Goal: Information Seeking & Learning: Find specific page/section

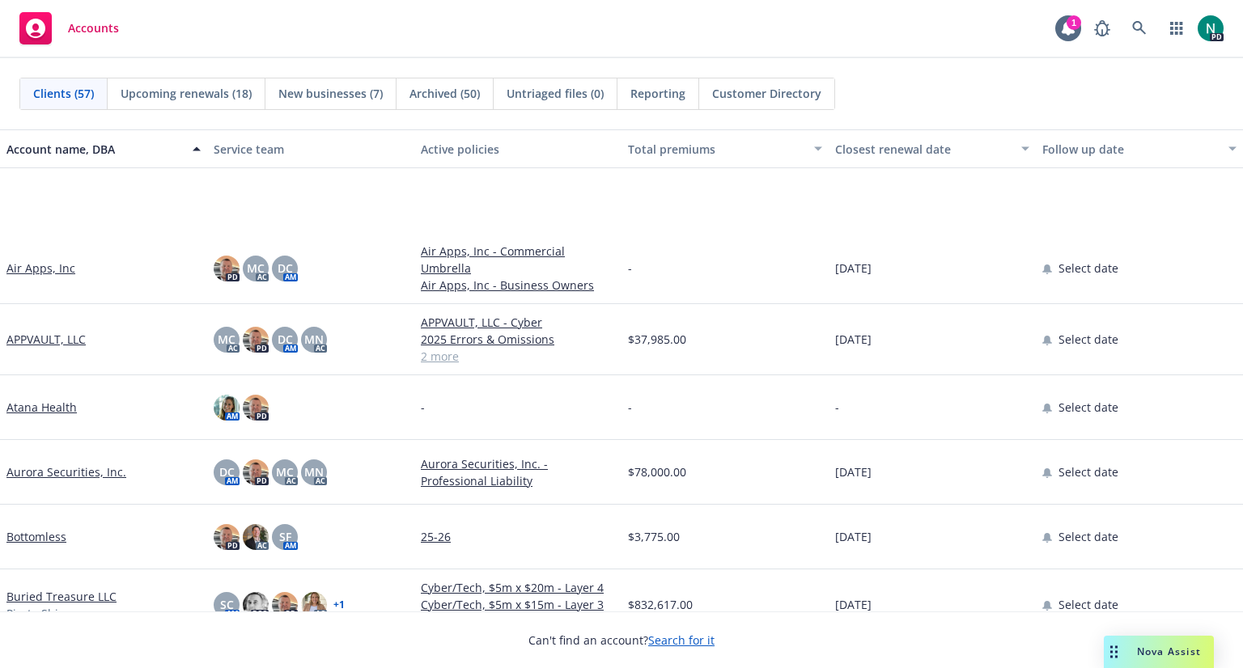
scroll to position [167, 0]
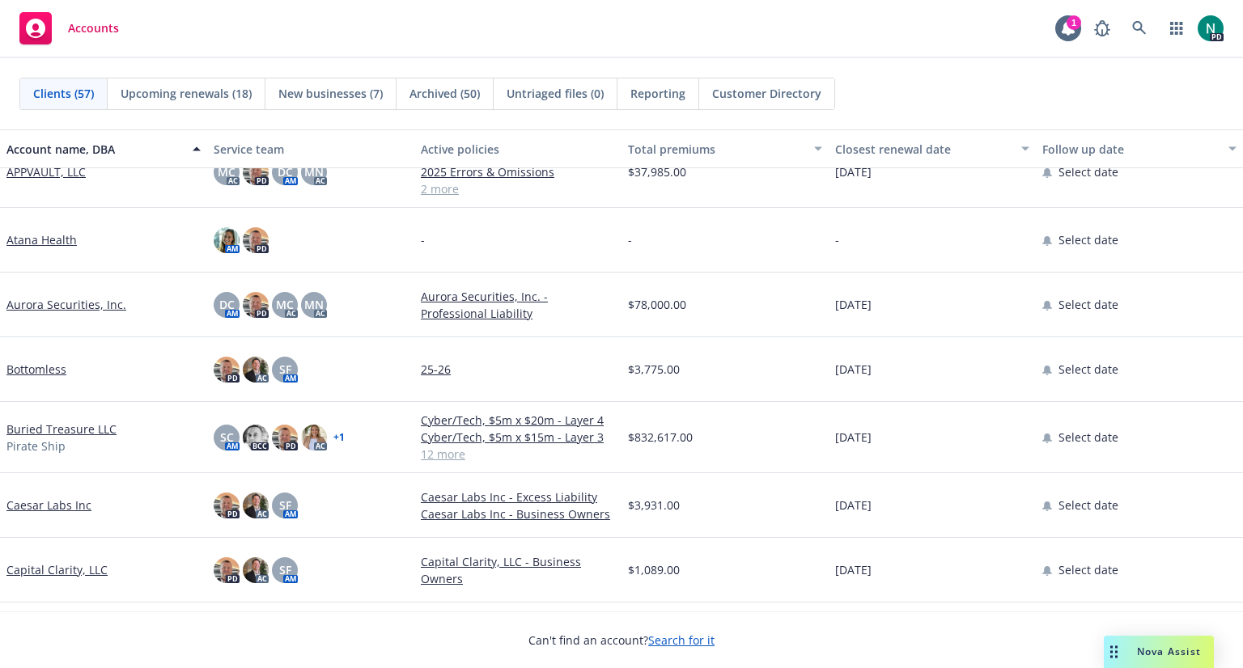
click at [40, 421] on link "Buried Treasure LLC" at bounding box center [61, 429] width 110 height 17
click at [38, 421] on link "Buried Treasure LLC" at bounding box center [61, 429] width 110 height 17
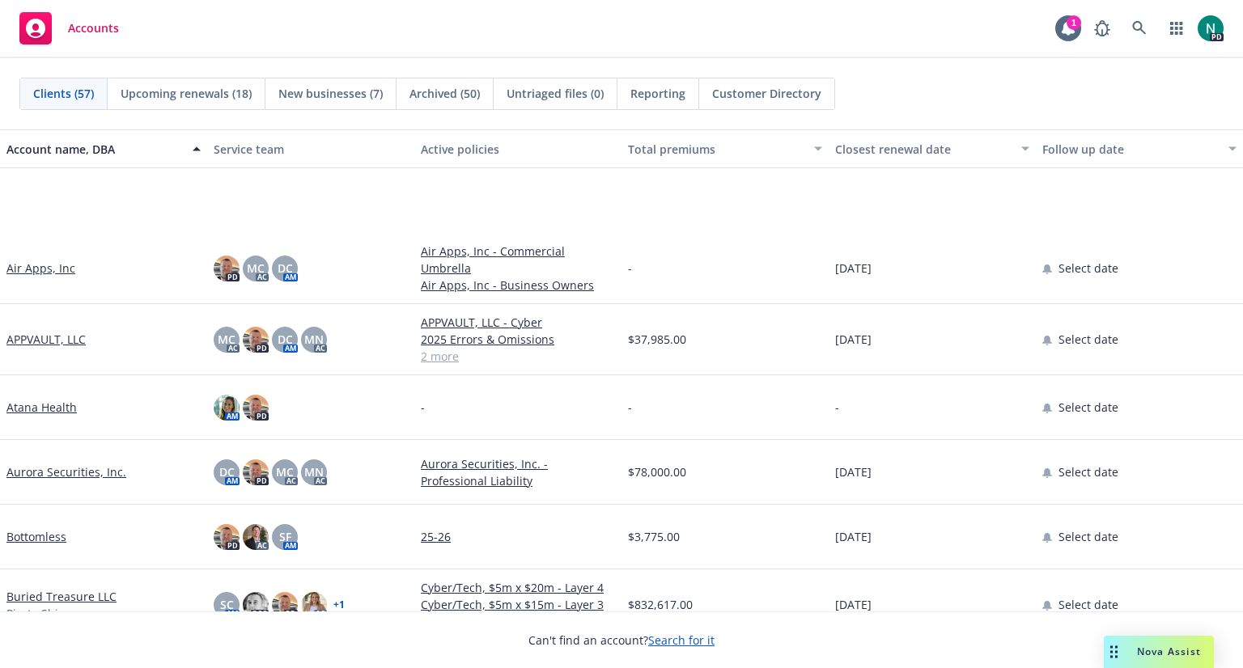
scroll to position [148, 0]
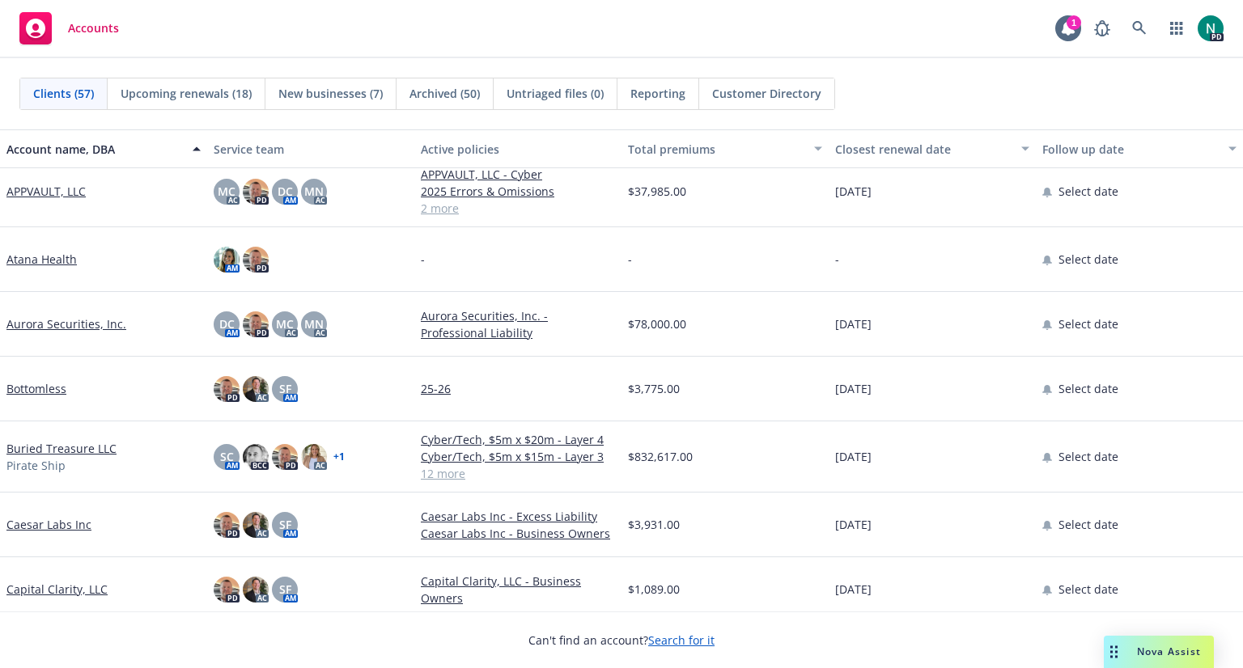
click at [52, 440] on link "Buried Treasure LLC" at bounding box center [61, 448] width 110 height 17
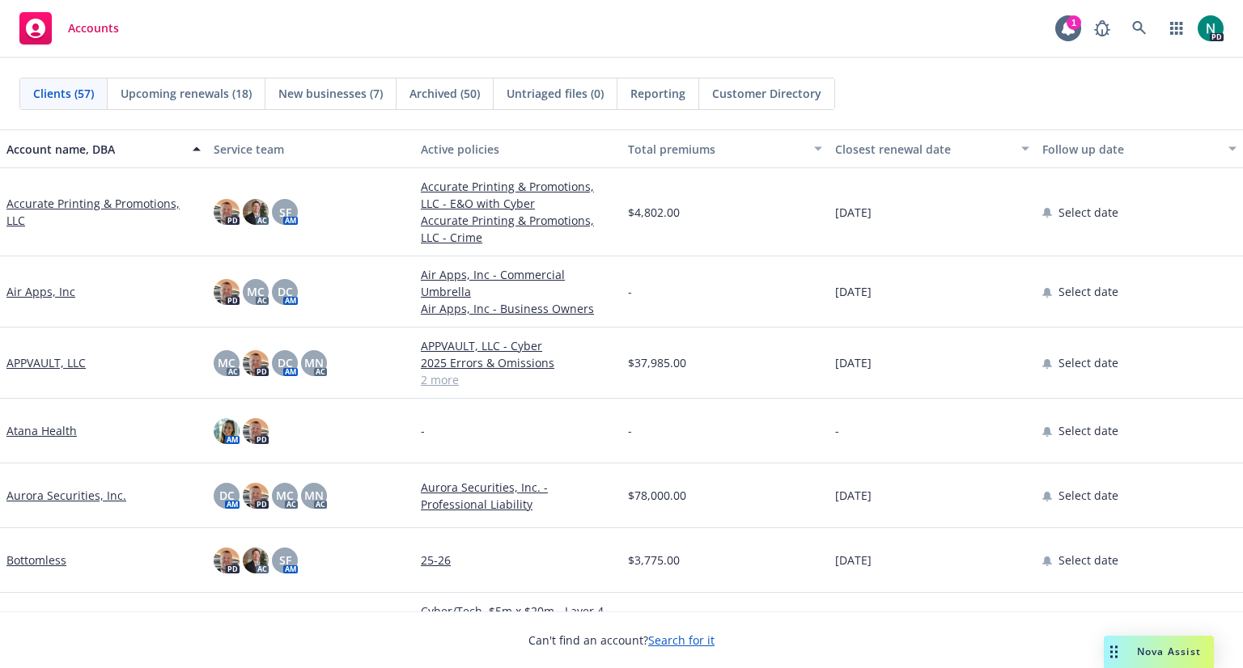
click at [74, 25] on span "Accounts" at bounding box center [93, 28] width 51 height 13
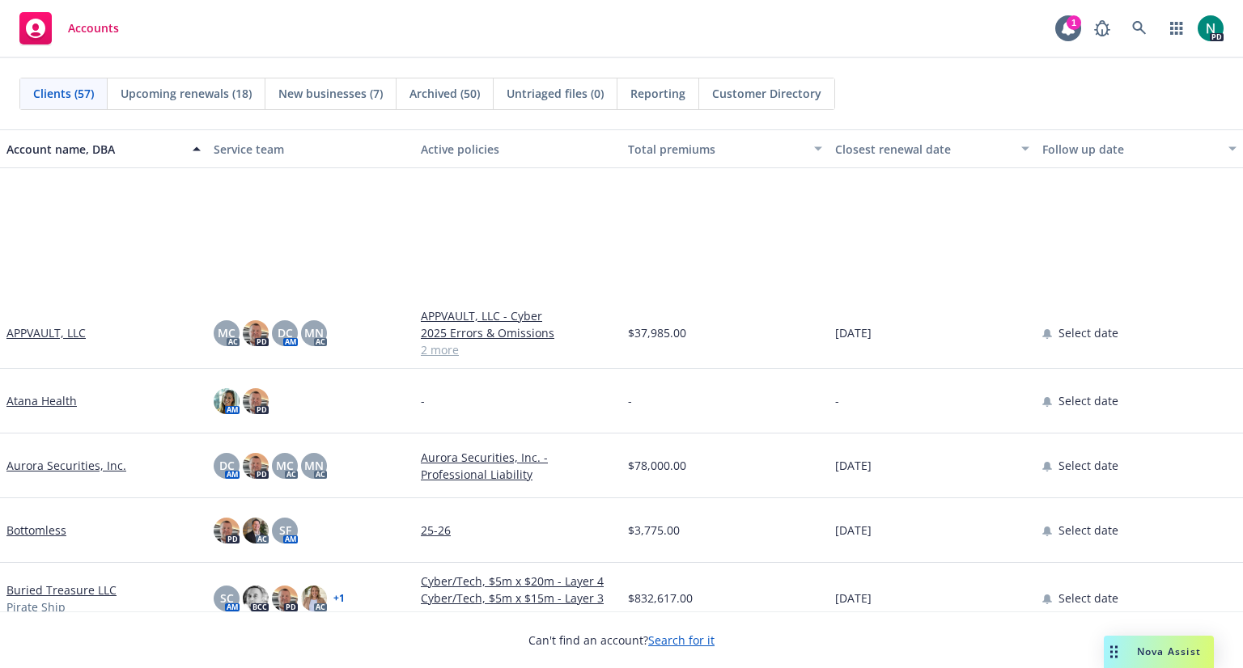
scroll to position [236, 0]
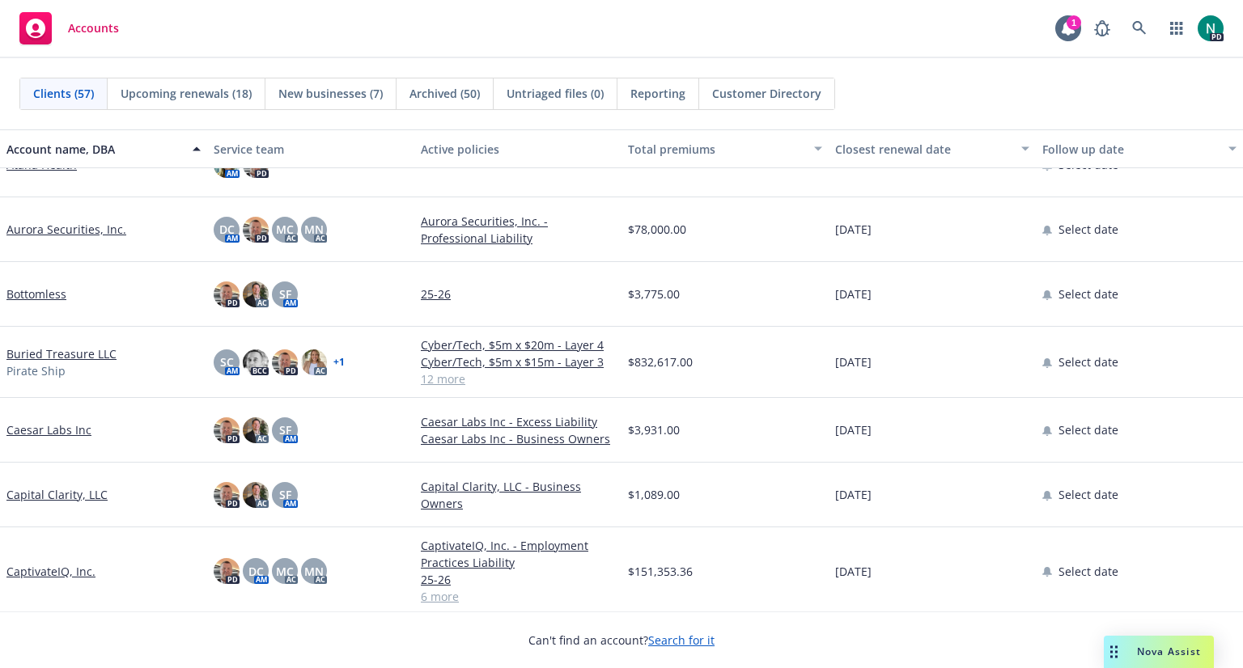
click at [32, 354] on link "Buried Treasure LLC" at bounding box center [61, 353] width 110 height 17
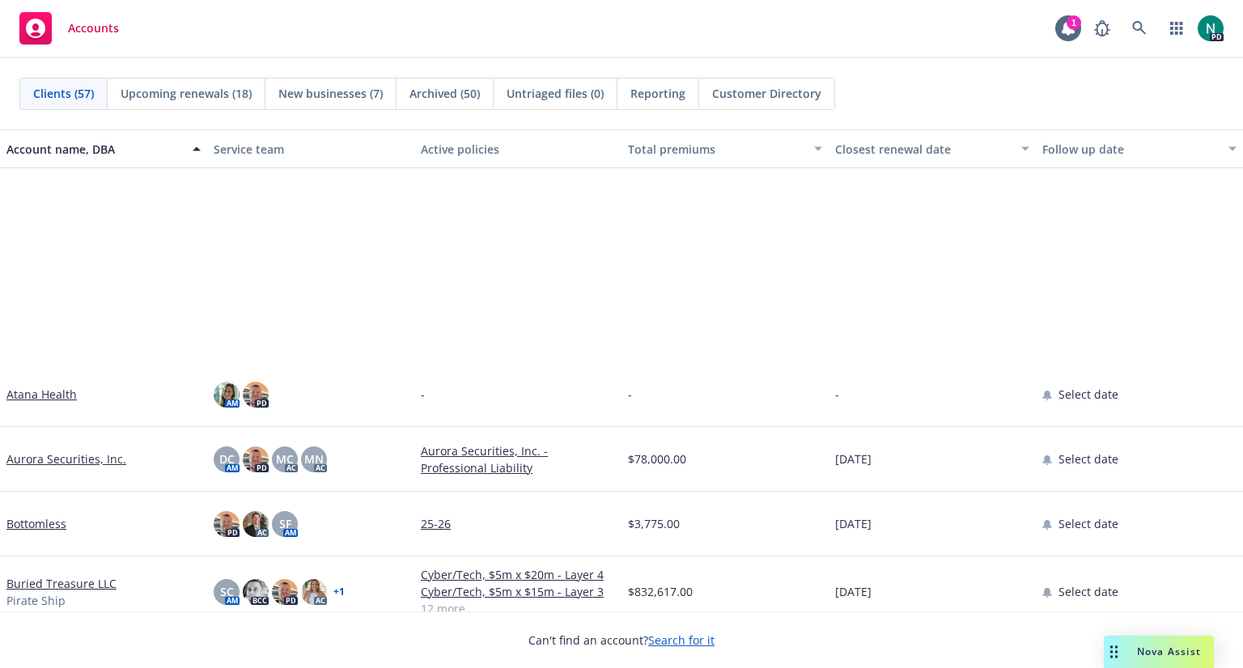
scroll to position [262, 0]
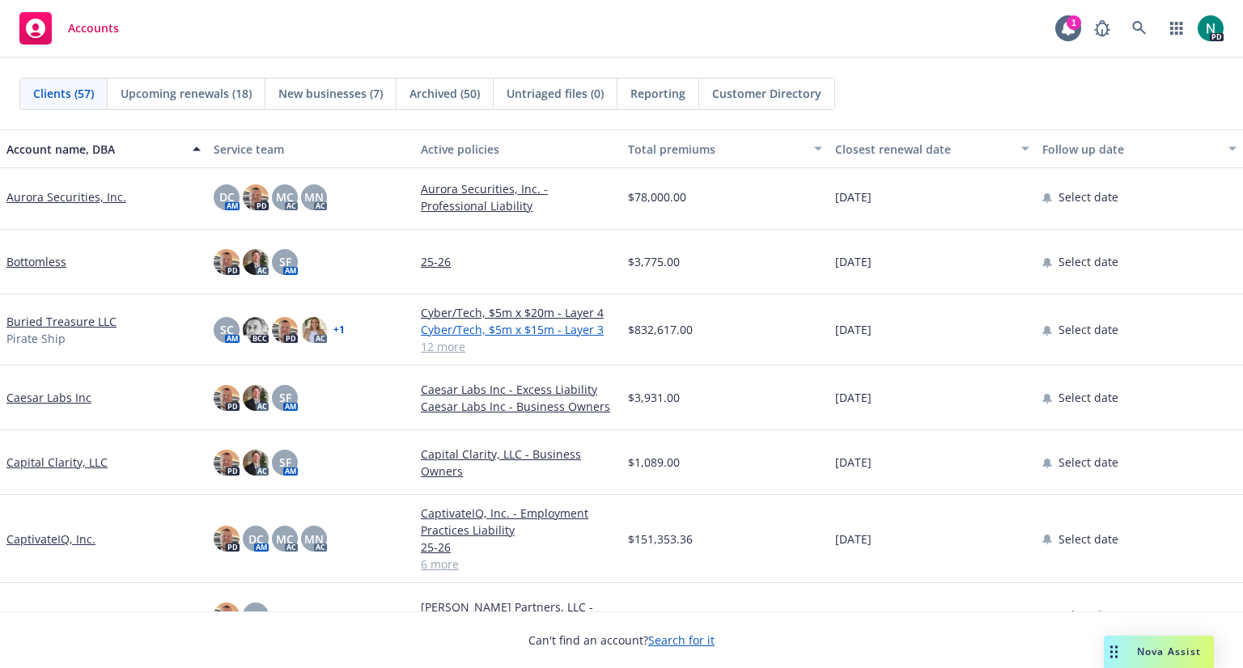
click at [427, 328] on link "Cyber/Tech, $5m x $15m - Layer 3" at bounding box center [518, 329] width 194 height 17
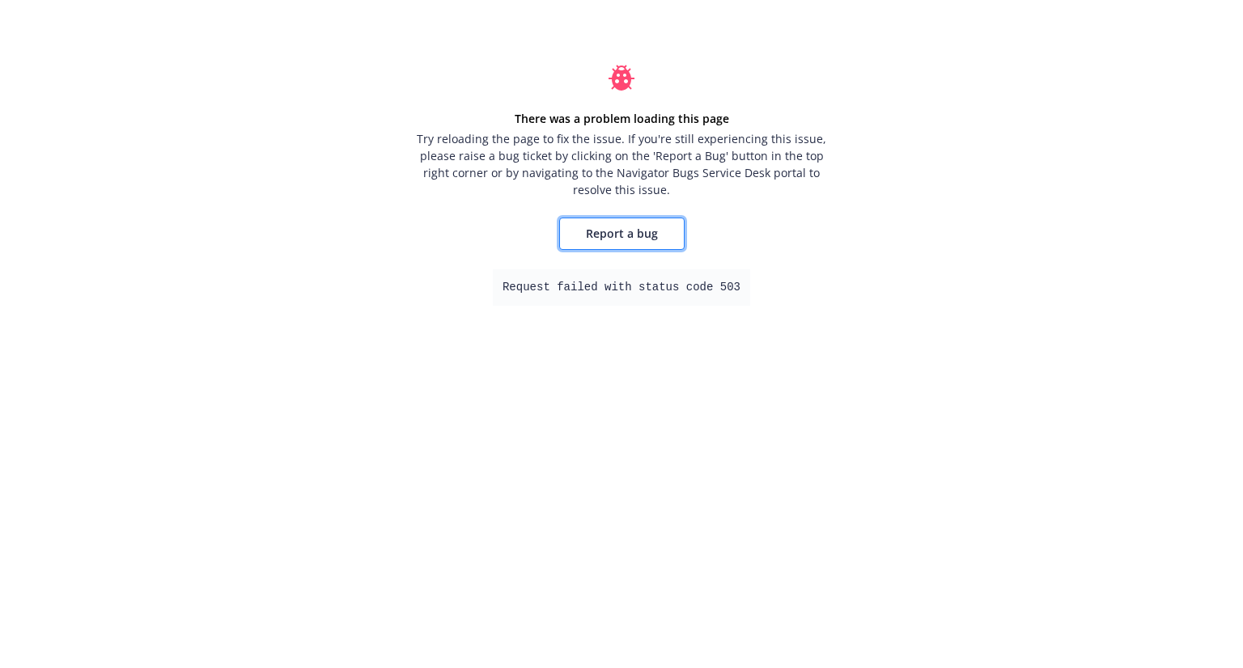
click at [631, 232] on span "Report a bug" at bounding box center [622, 233] width 72 height 15
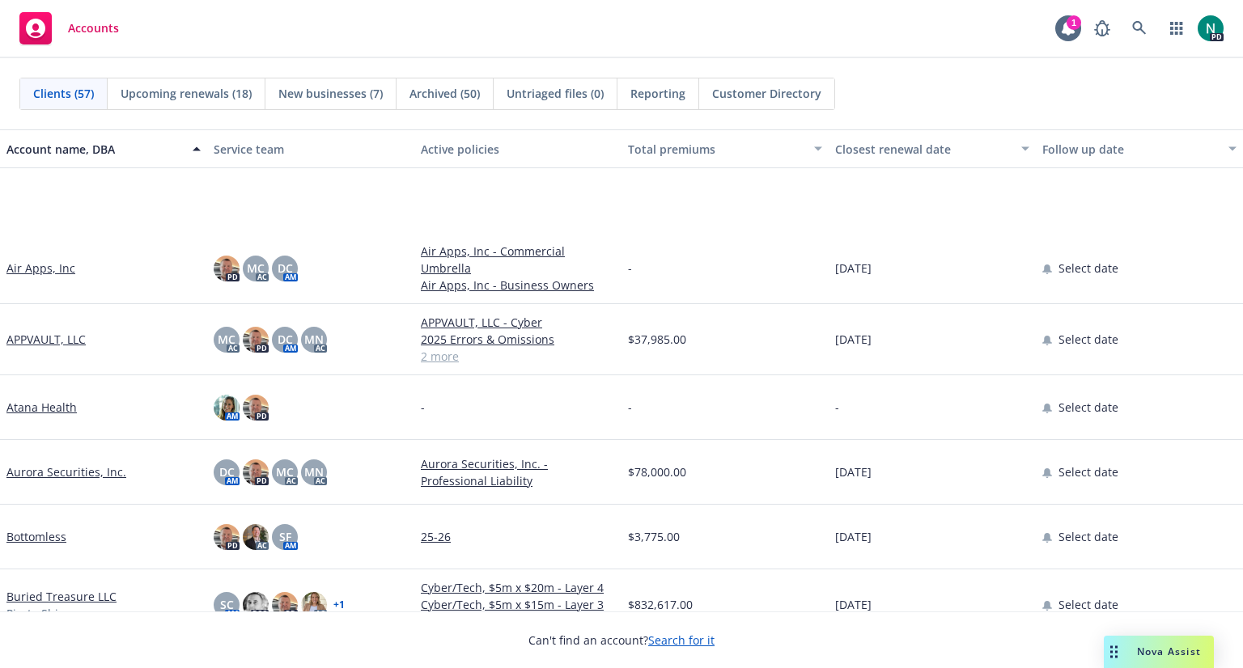
scroll to position [181, 0]
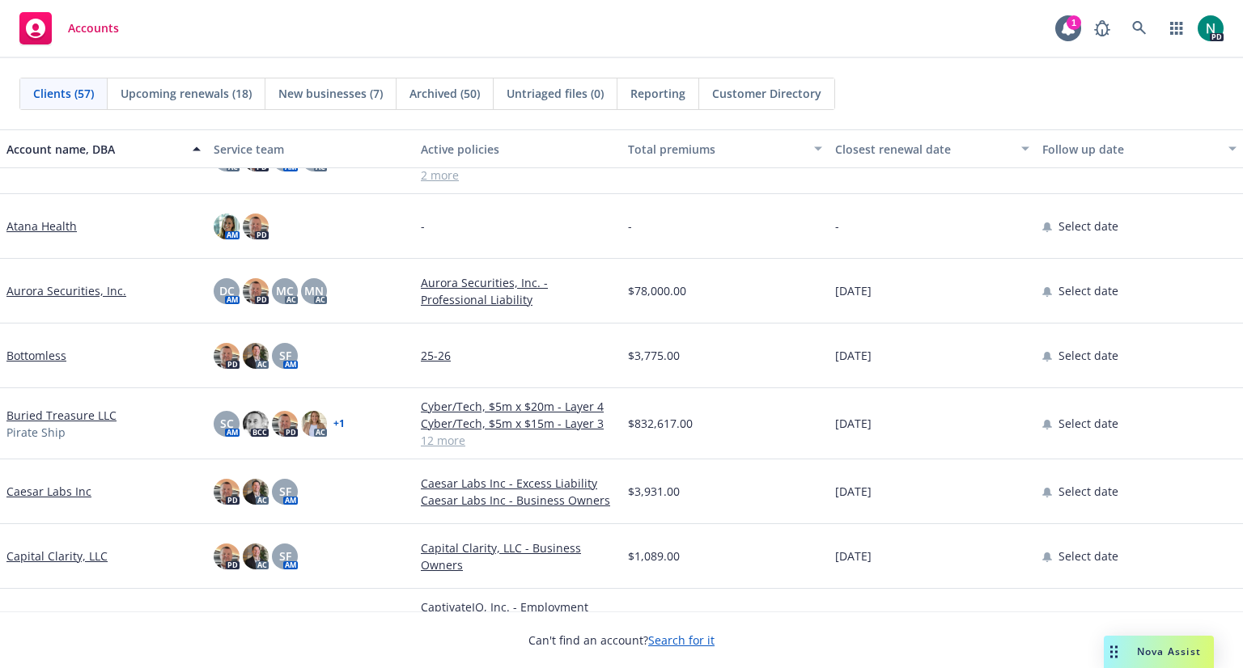
click at [29, 407] on link "Buried Treasure LLC" at bounding box center [61, 415] width 110 height 17
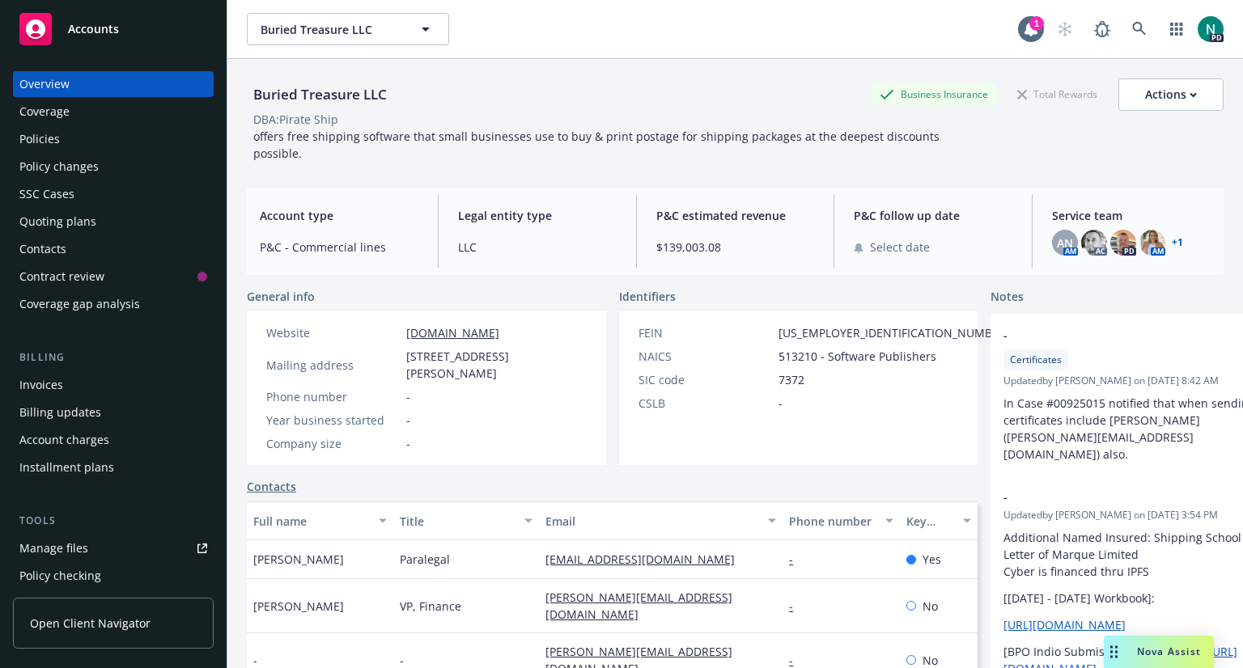
click at [36, 142] on div "Policies" at bounding box center [39, 139] width 40 height 26
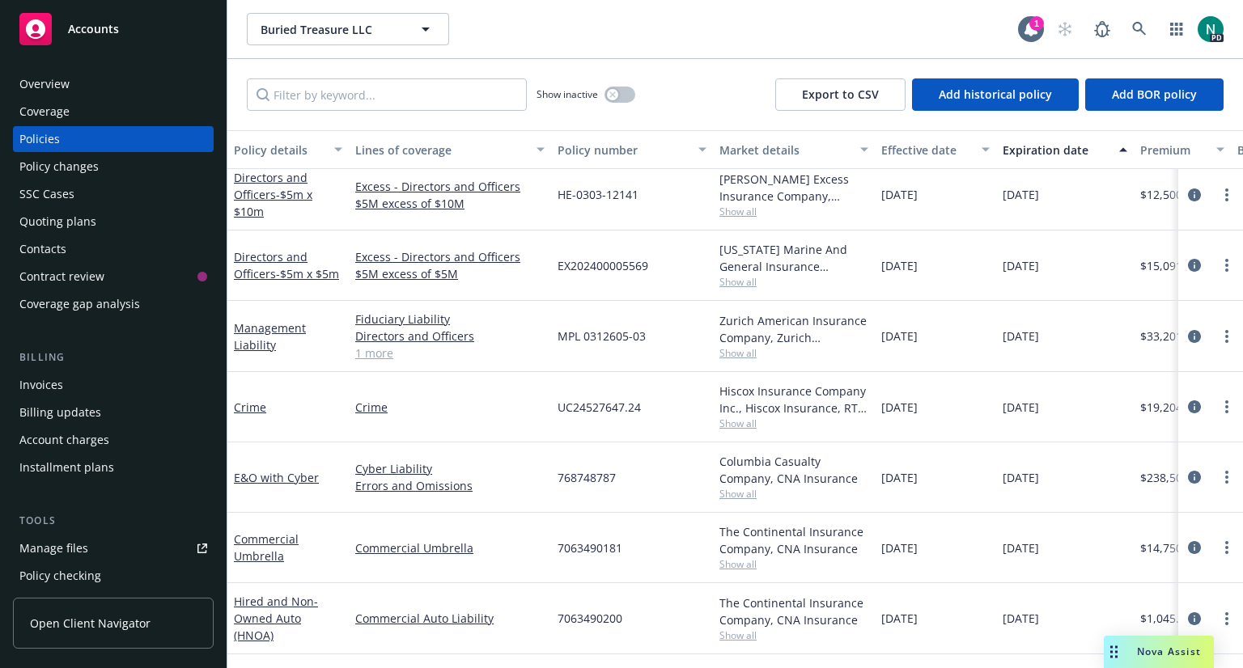
scroll to position [466, 0]
